Goal: Task Accomplishment & Management: Manage account settings

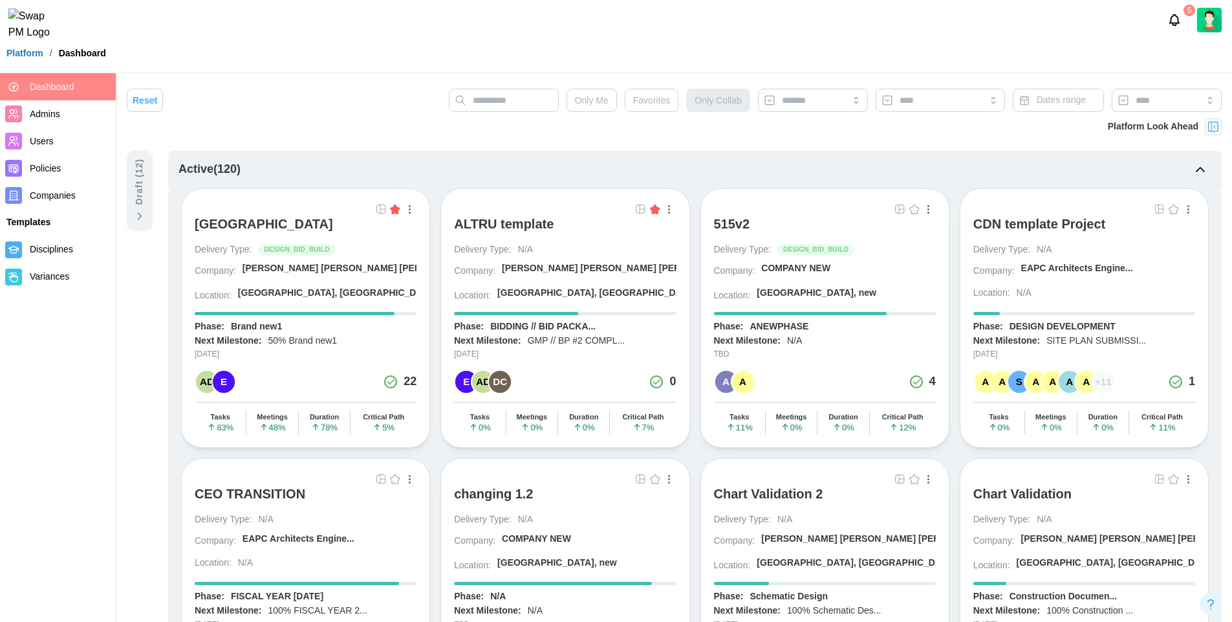
click at [1209, 25] on img at bounding box center [1209, 20] width 25 height 25
click at [1195, 61] on div "My Profile" at bounding box center [1201, 56] width 40 height 14
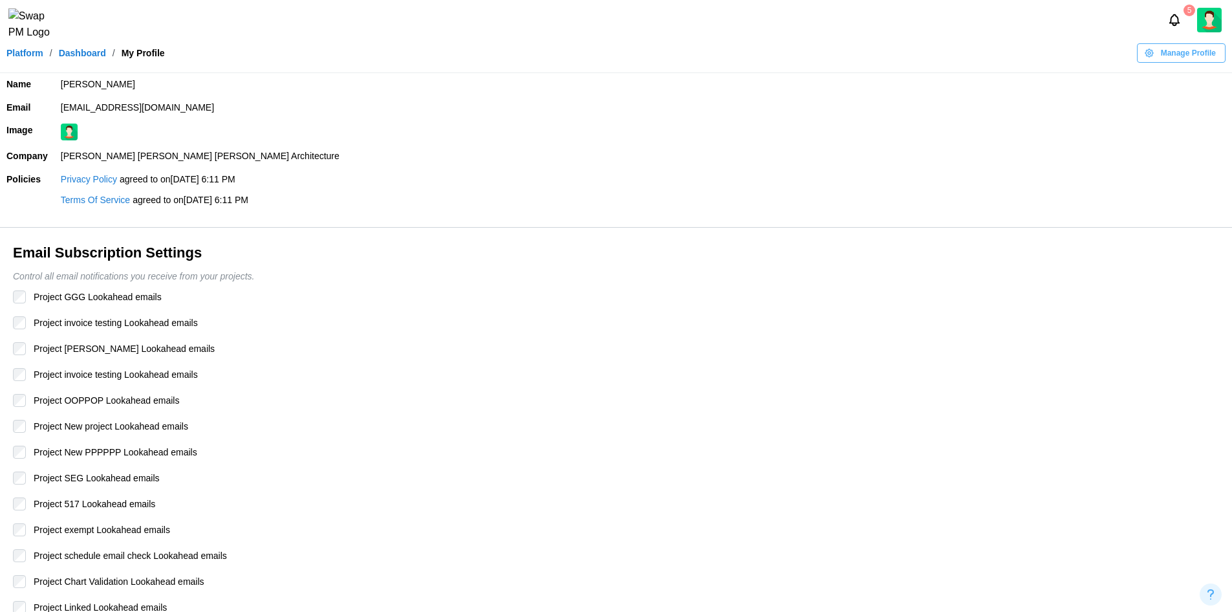
click at [1181, 49] on header "5 Platform / Dashboard / My Profile Manage Profile" at bounding box center [616, 36] width 1232 height 73
click at [1180, 59] on span "Manage Profile" at bounding box center [1188, 53] width 55 height 18
click at [1175, 86] on div "Edit Profile" at bounding box center [1188, 88] width 66 height 10
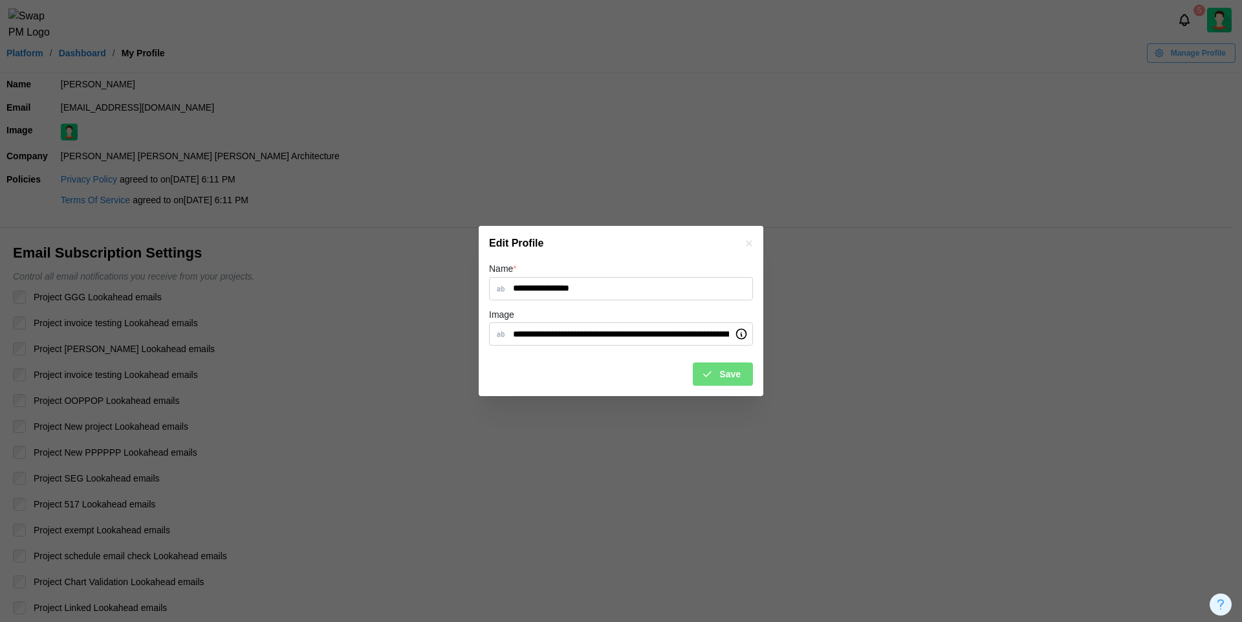
click at [750, 246] on icon "button" at bounding box center [749, 243] width 10 height 10
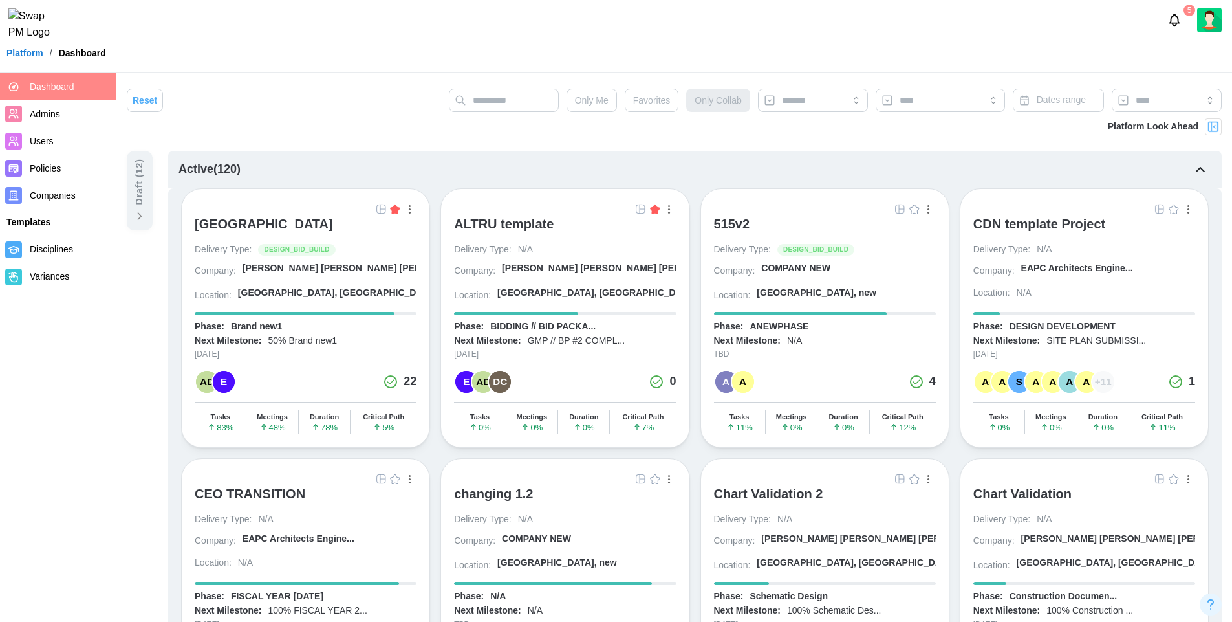
click at [1201, 28] on img at bounding box center [1209, 20] width 25 height 25
click at [1181, 58] on div "My Profile" at bounding box center [1201, 56] width 40 height 14
click at [1205, 27] on img at bounding box center [1209, 20] width 25 height 25
click at [1205, 30] on img at bounding box center [1209, 20] width 25 height 25
click at [55, 112] on span "Admins" at bounding box center [45, 114] width 30 height 10
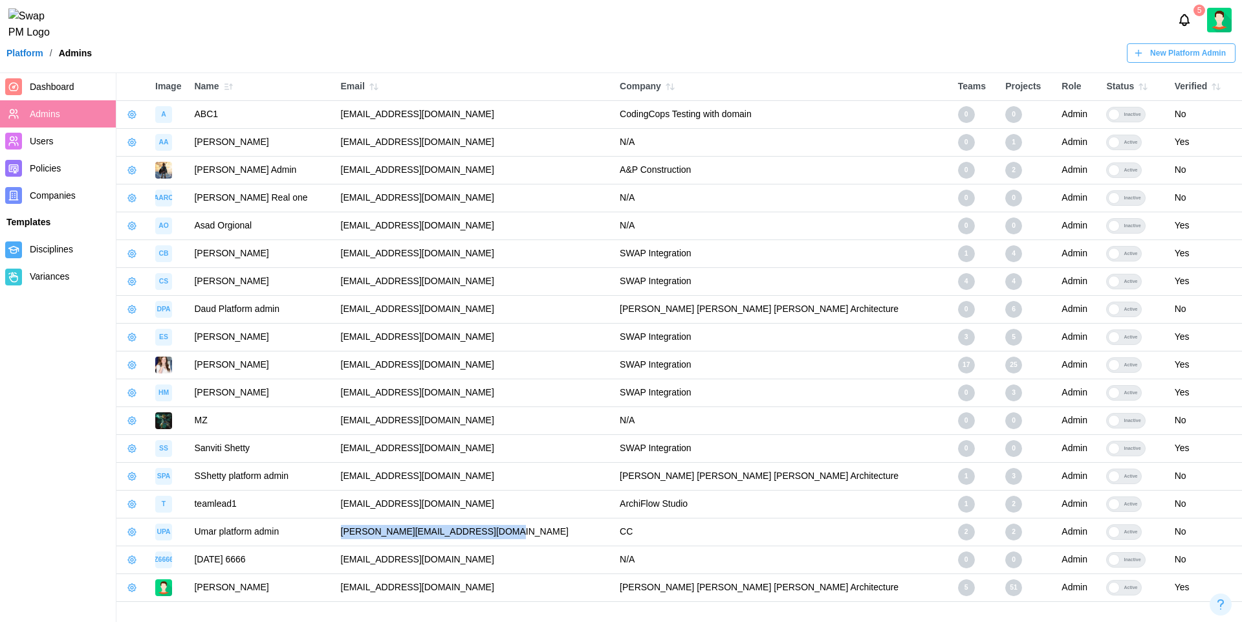
drag, startPoint x: 351, startPoint y: 532, endPoint x: 522, endPoint y: 533, distance: 171.4
click at [522, 533] on td "umar.imran+p-admin@codingcops.com" at bounding box center [473, 532] width 279 height 28
copy td "umar.imran+p-admin@codingcops.com"
click at [1227, 39] on div "5" at bounding box center [621, 20] width 1242 height 40
click at [1221, 23] on img at bounding box center [1219, 20] width 25 height 25
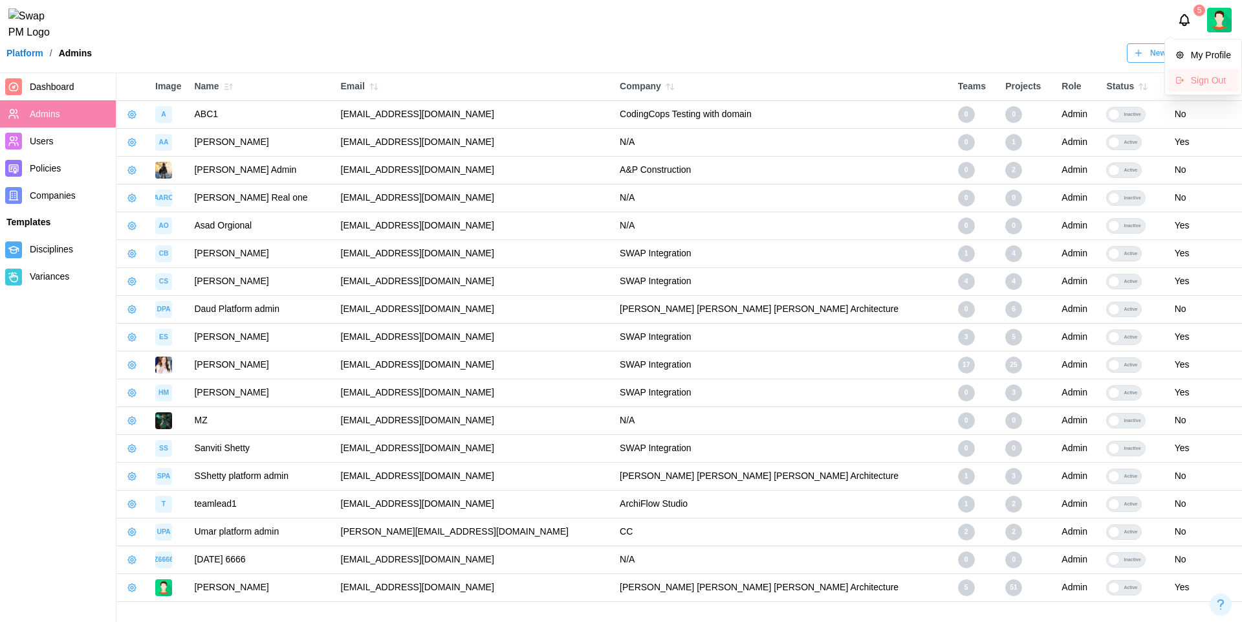
click at [1202, 76] on div "Sign Out" at bounding box center [1211, 80] width 40 height 10
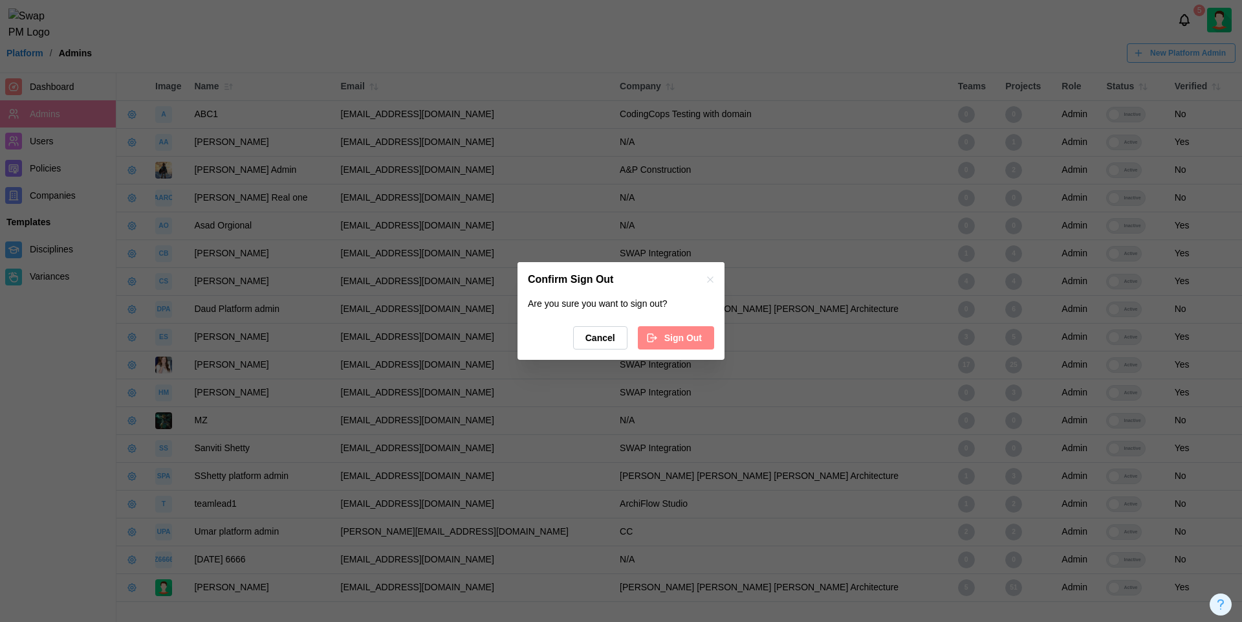
click at [699, 326] on div "Cancel Sign Out" at bounding box center [621, 337] width 186 height 23
click at [689, 340] on span "Sign Out" at bounding box center [683, 338] width 38 height 22
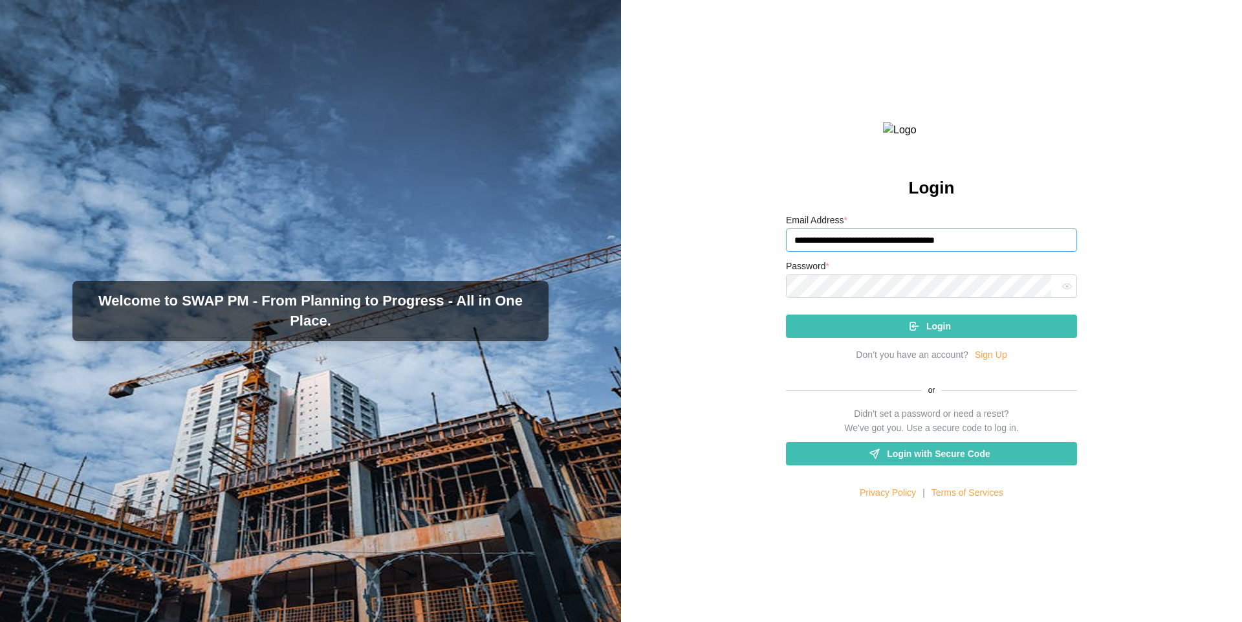
drag, startPoint x: 994, startPoint y: 265, endPoint x: 766, endPoint y: 257, distance: 228.5
click at [766, 257] on div "**********" at bounding box center [931, 311] width 621 height 622
paste input "email"
type input "**********"
click at [786, 314] on button "Login" at bounding box center [931, 325] width 291 height 23
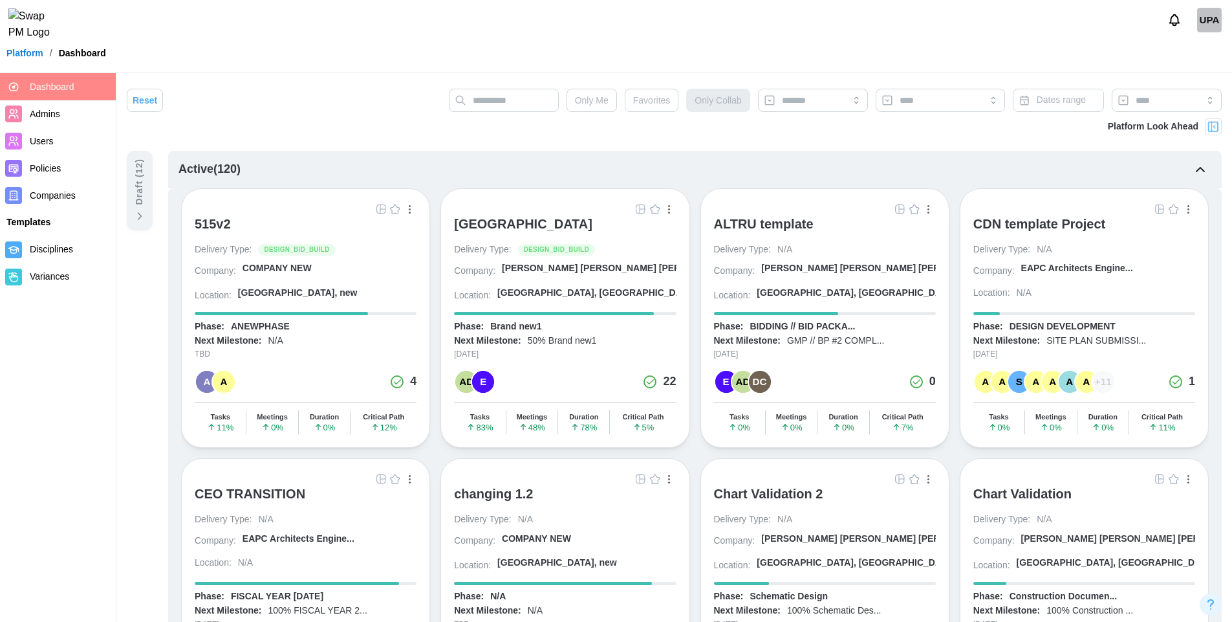
click at [1174, 23] on icon "Notifications" at bounding box center [1175, 20] width 14 height 14
click at [1171, 58] on icon "Notification Preferences" at bounding box center [1170, 60] width 13 height 13
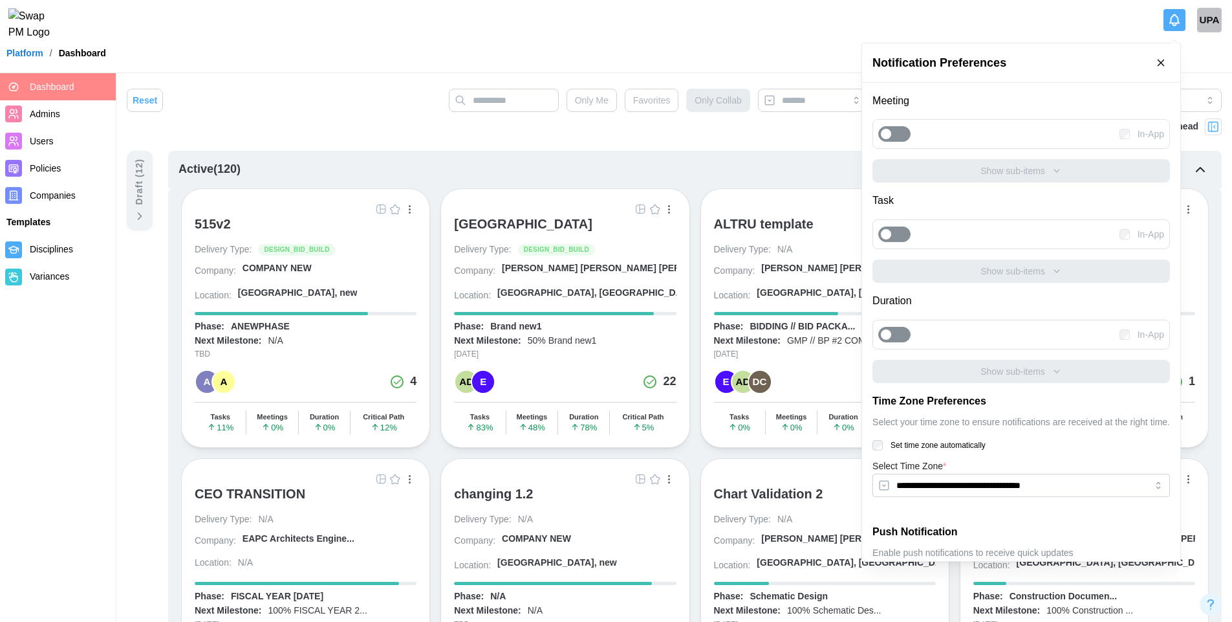
scroll to position [95, 0]
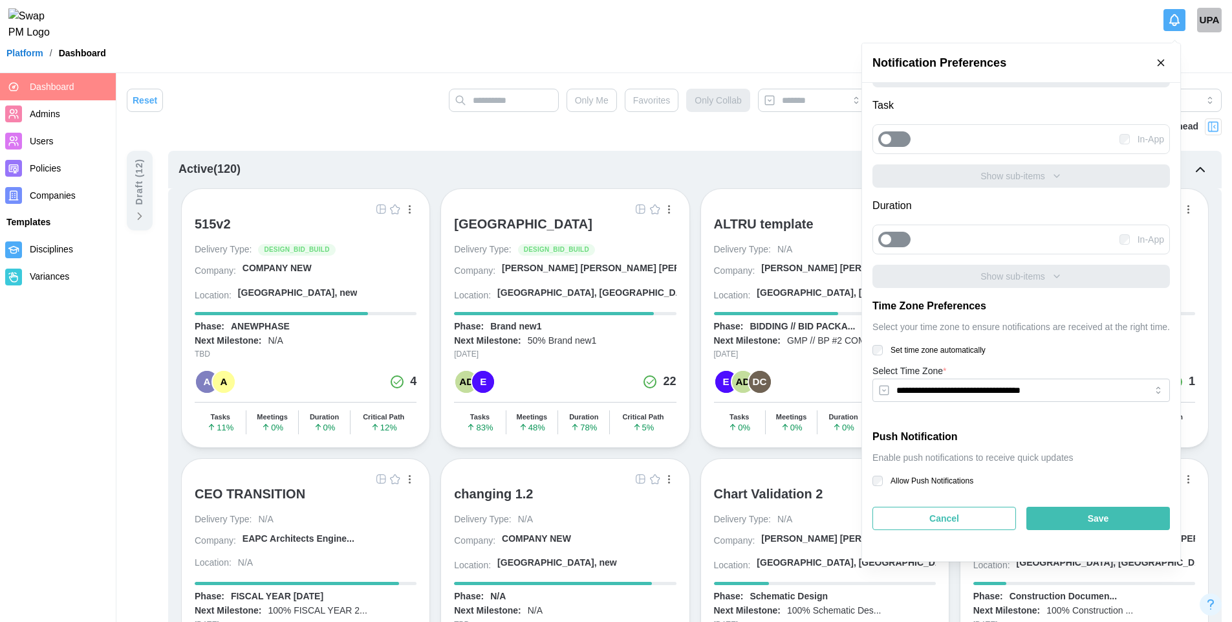
click at [902, 347] on label "Set time zone automatically" at bounding box center [934, 350] width 103 height 10
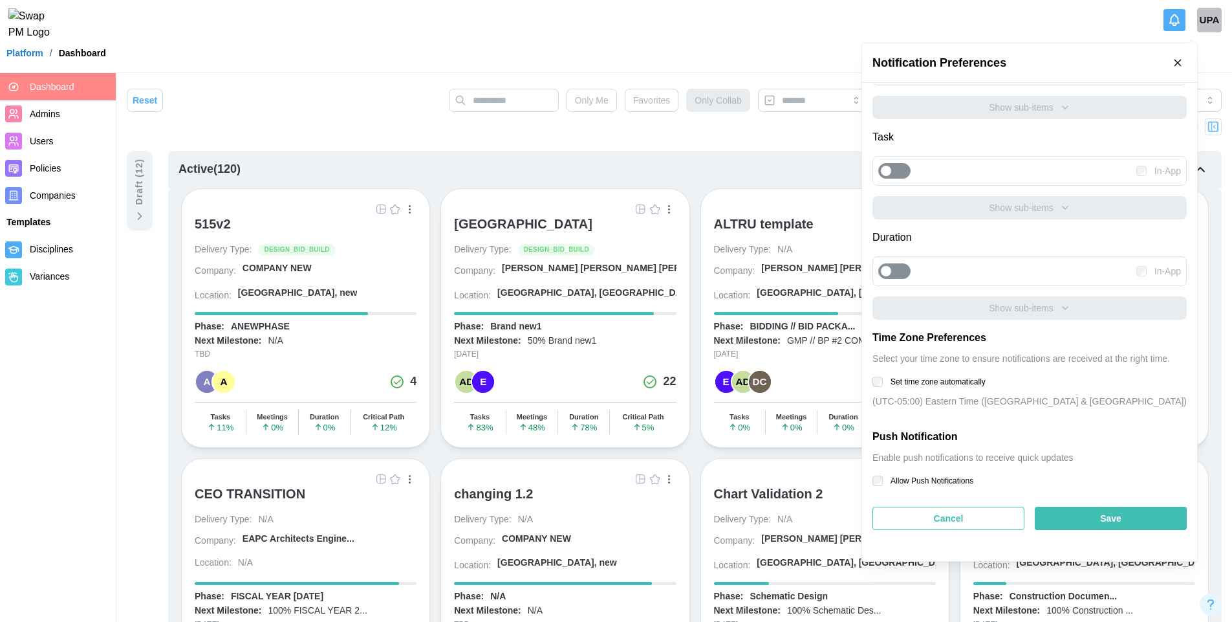
click at [896, 380] on label "Set time zone automatically" at bounding box center [934, 382] width 103 height 10
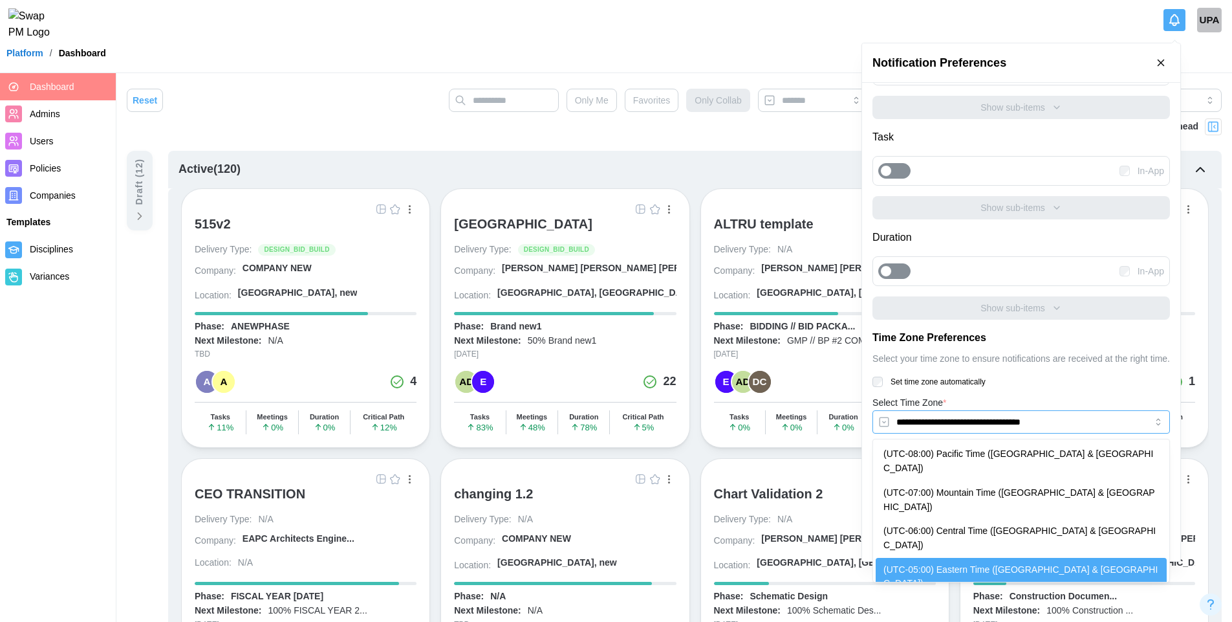
click at [931, 417] on input "**********" at bounding box center [1022, 421] width 298 height 23
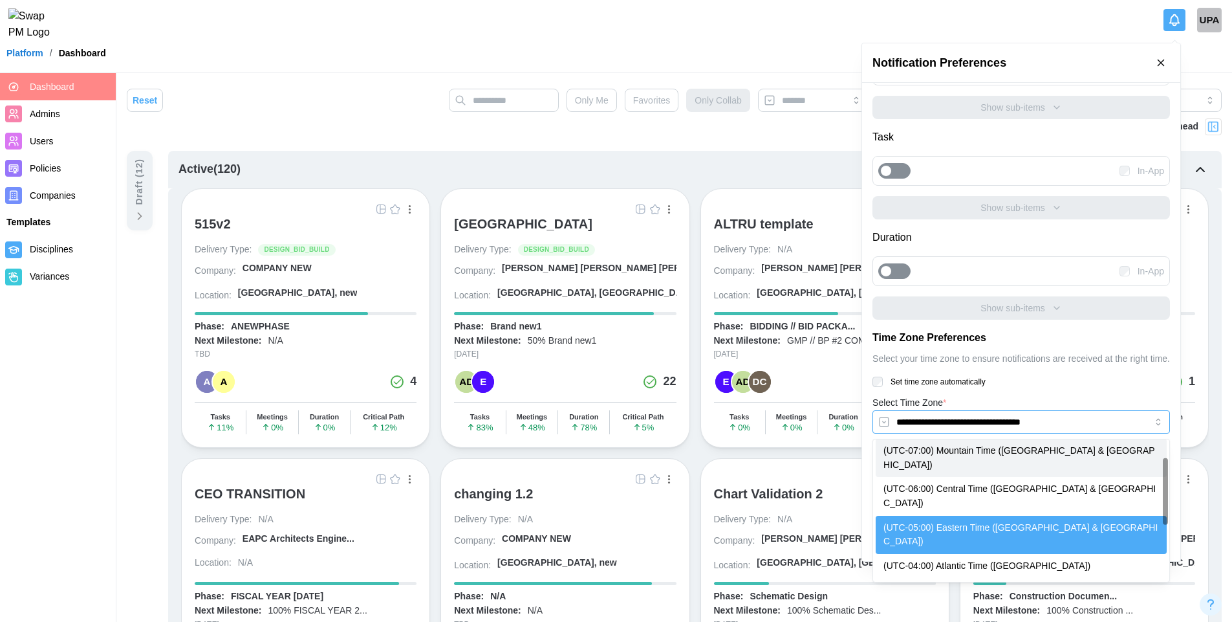
scroll to position [0, 0]
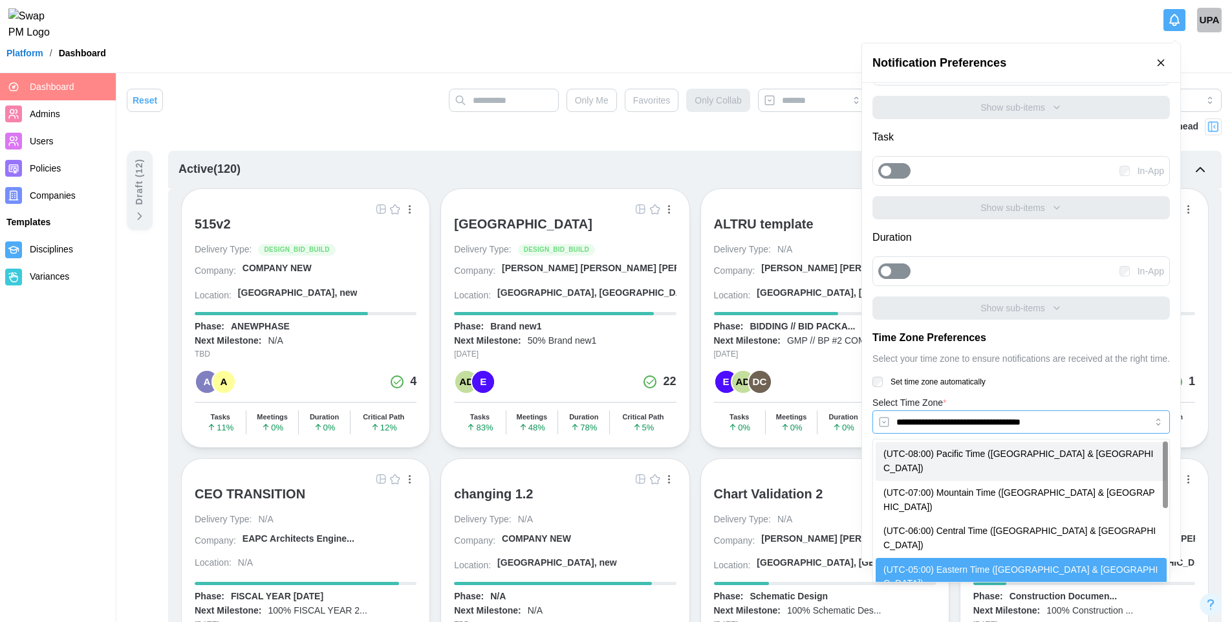
type input "**********"
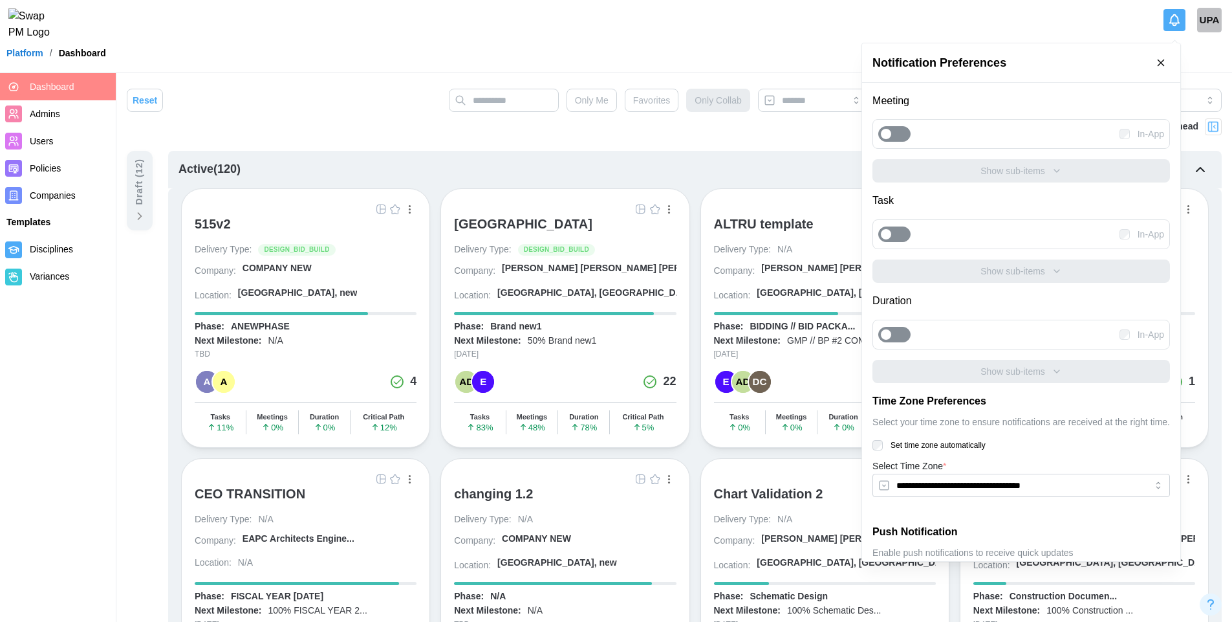
click at [892, 138] on div at bounding box center [901, 134] width 18 height 14
click at [946, 169] on div "Show sub-items" at bounding box center [1022, 171] width 276 height 14
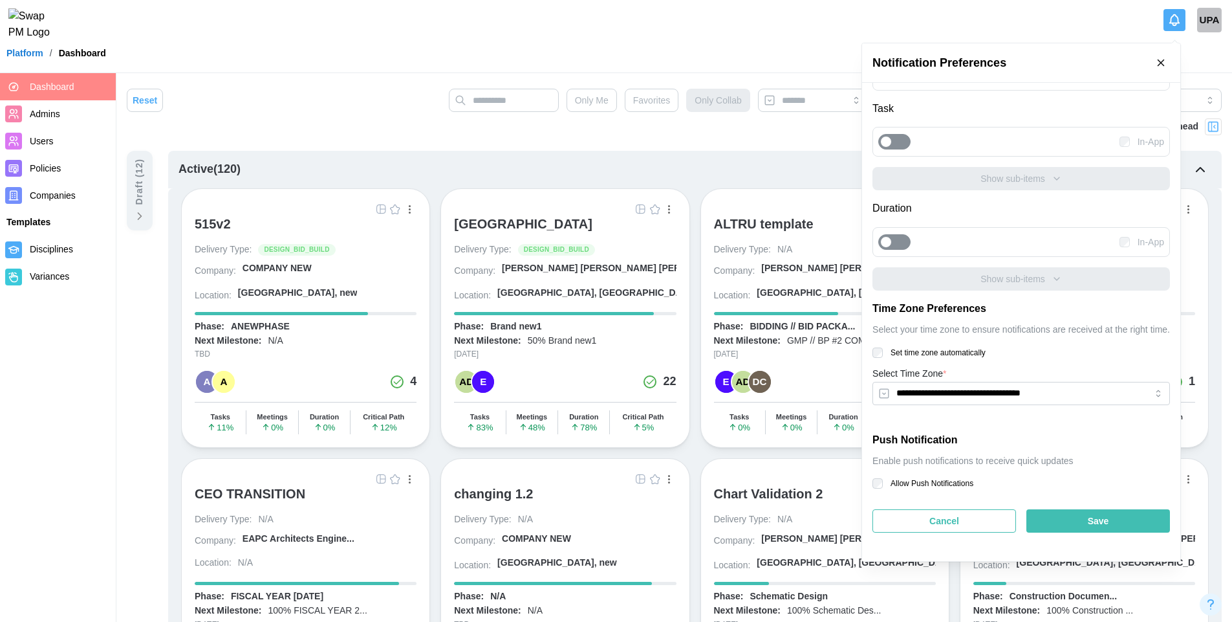
scroll to position [455, 0]
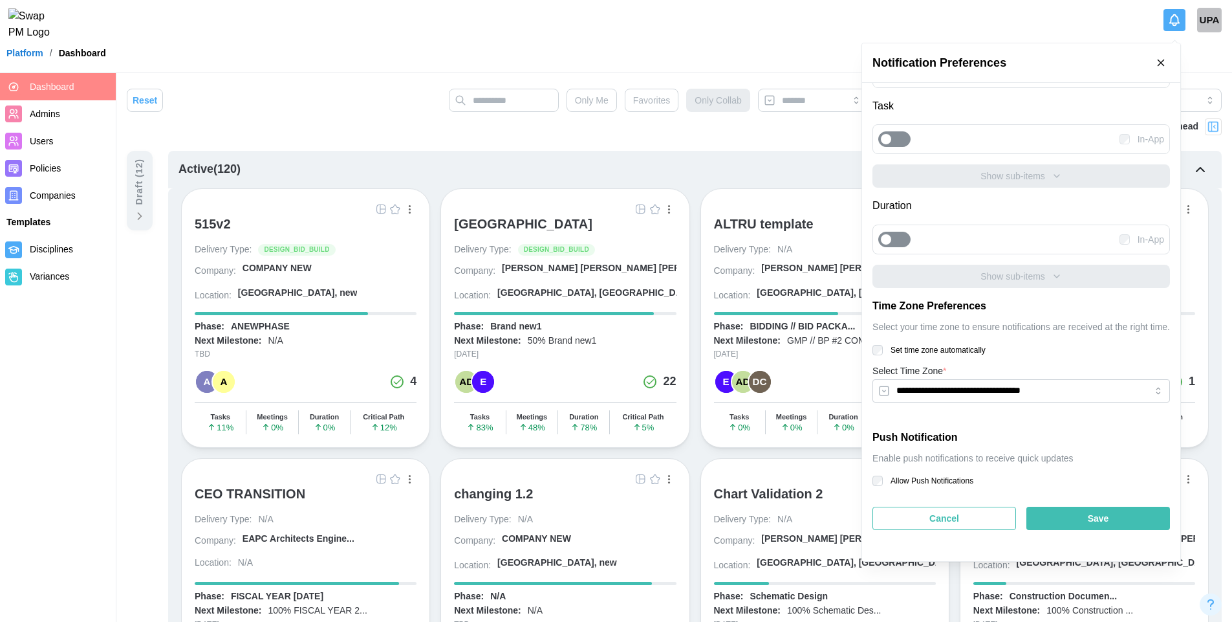
click at [921, 477] on label "Allow Push Notifications" at bounding box center [928, 480] width 91 height 10
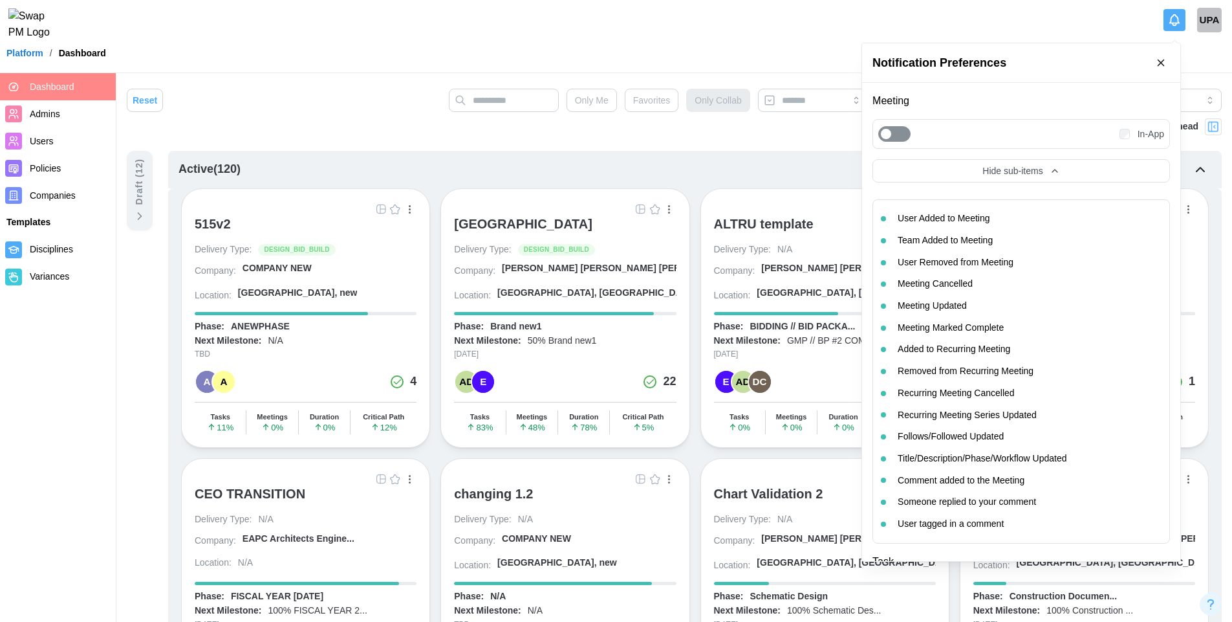
click at [1130, 135] on label "In-App" at bounding box center [1147, 134] width 34 height 10
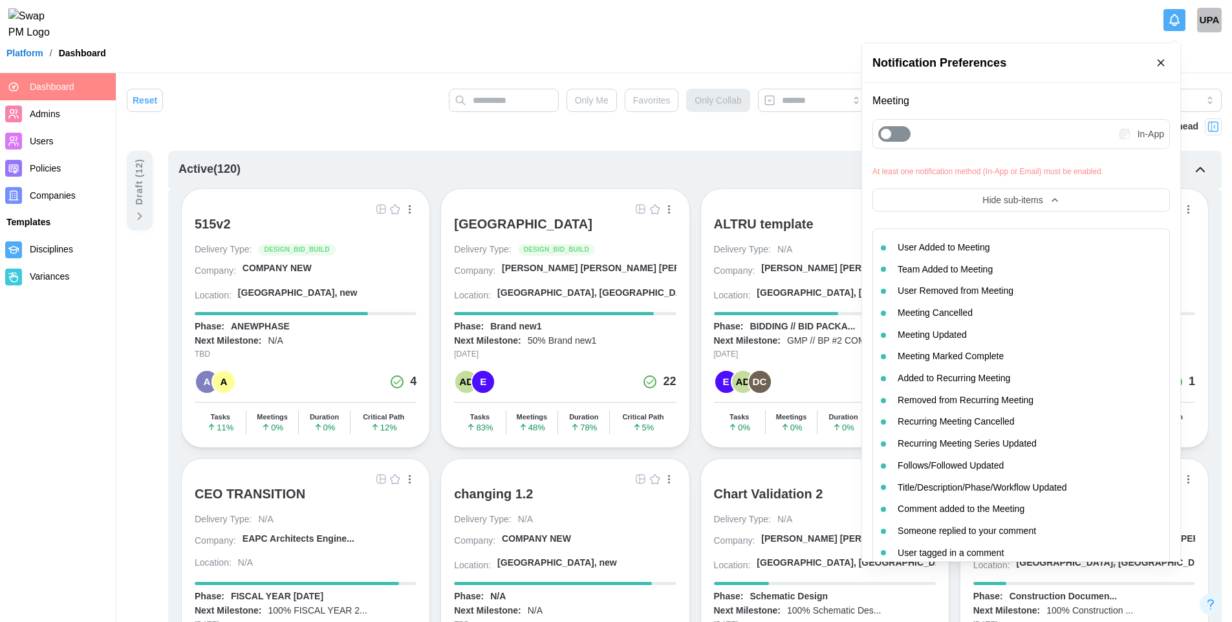
click at [892, 131] on div at bounding box center [886, 134] width 12 height 12
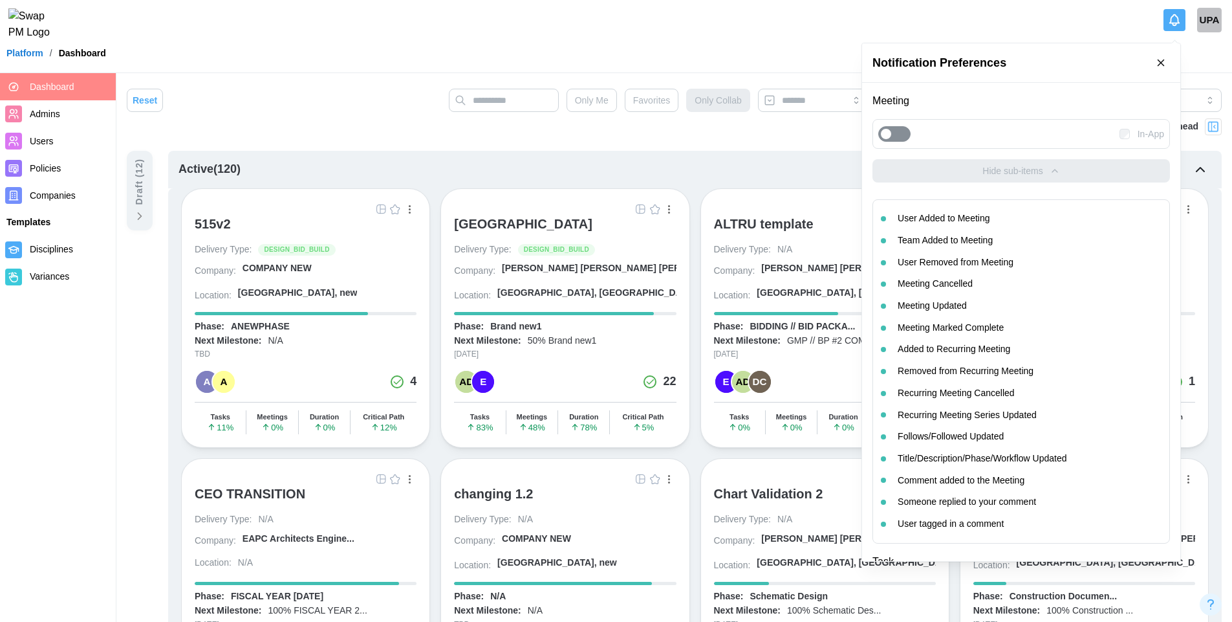
click at [1124, 141] on div "In-App" at bounding box center [1022, 134] width 298 height 30
click at [1124, 137] on div at bounding box center [1125, 134] width 10 height 10
click at [1124, 135] on div at bounding box center [1125, 134] width 10 height 10
click at [889, 133] on div at bounding box center [886, 134] width 12 height 12
click at [1046, 174] on div "Hide sub-items" at bounding box center [1022, 171] width 276 height 14
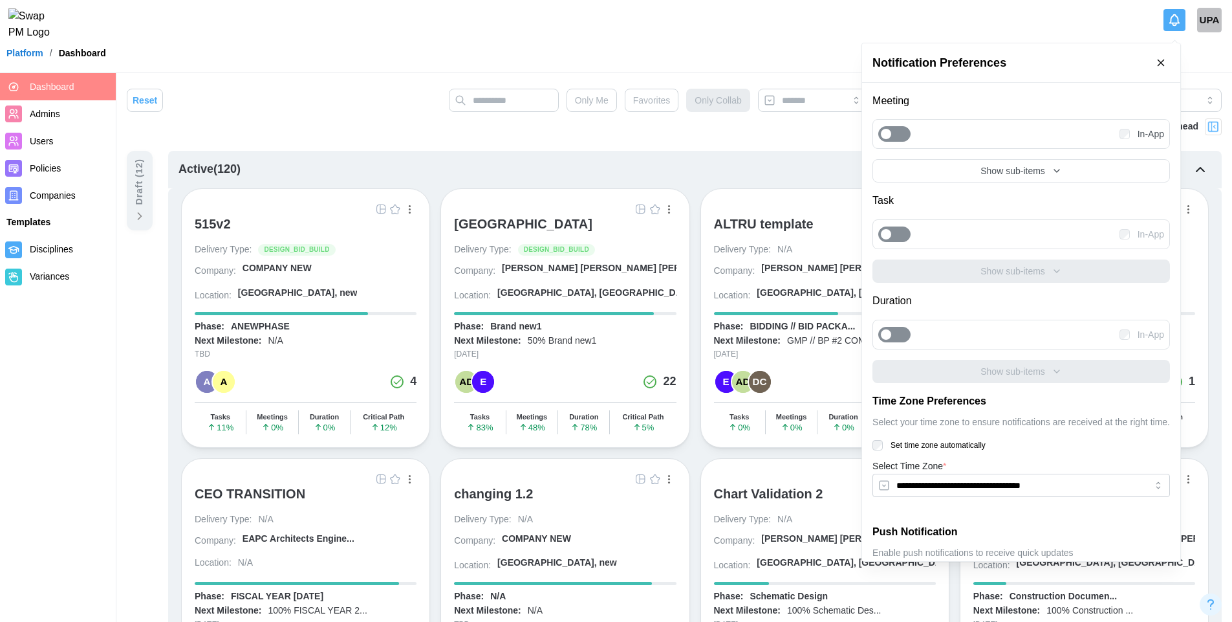
click at [882, 225] on div "In-App" at bounding box center [1022, 234] width 298 height 30
click at [890, 235] on div at bounding box center [886, 234] width 12 height 12
click at [891, 337] on div at bounding box center [886, 335] width 12 height 12
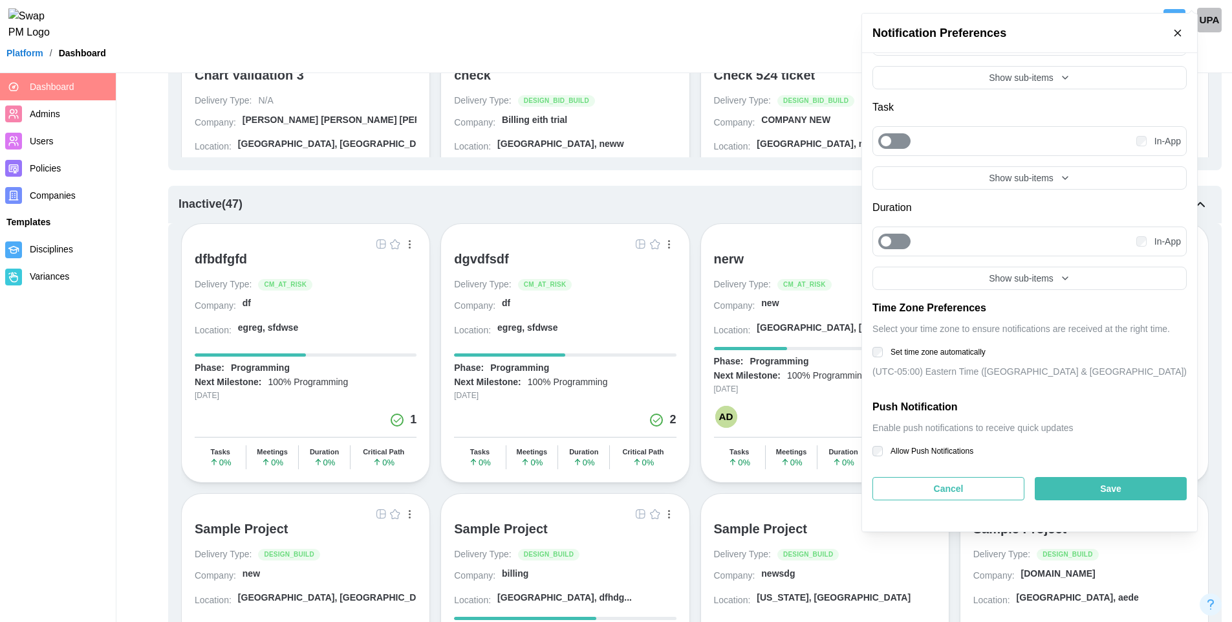
scroll to position [692, 0]
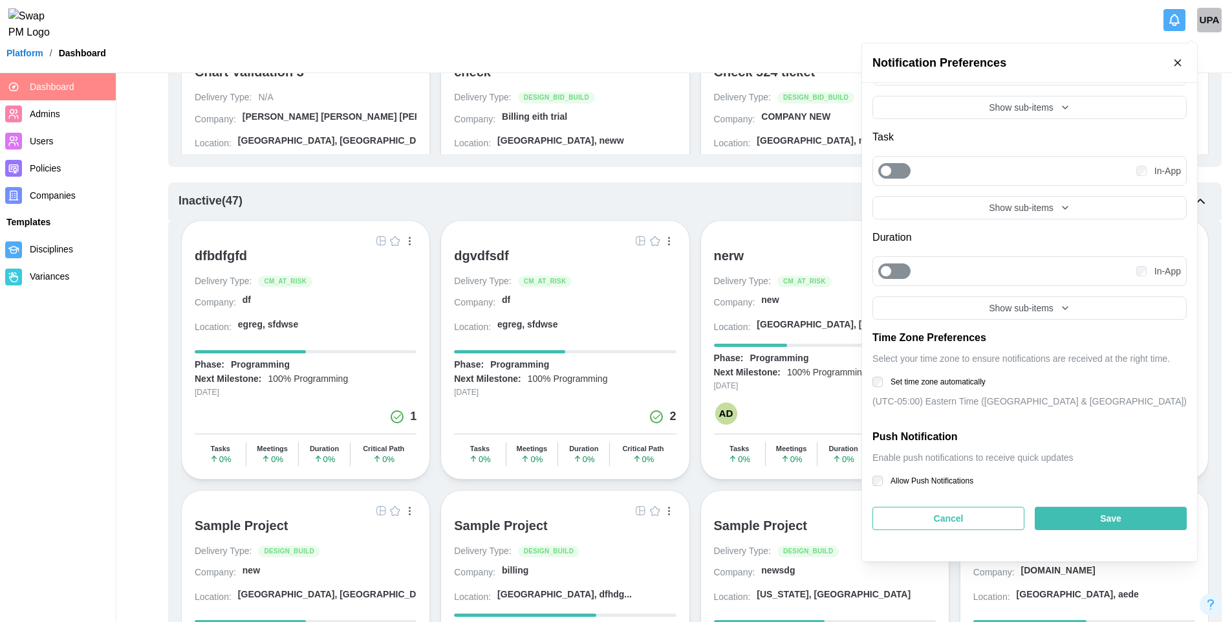
click at [907, 478] on label "Allow Push Notifications" at bounding box center [928, 480] width 91 height 10
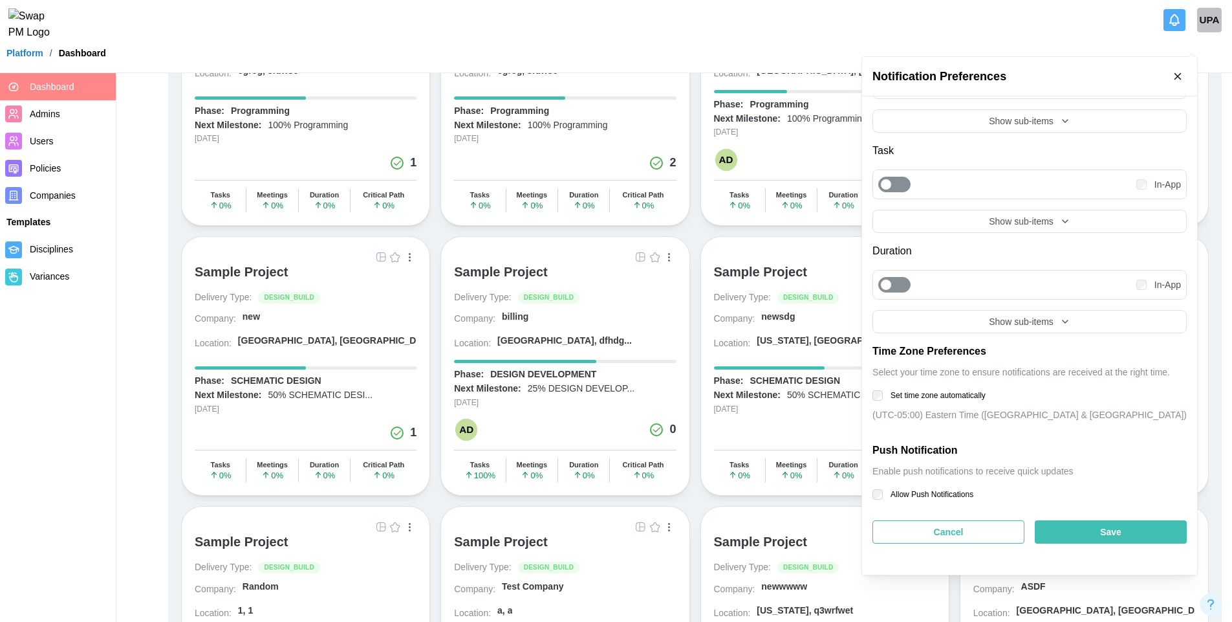
scroll to position [965, 0]
